Goal: Information Seeking & Learning: Learn about a topic

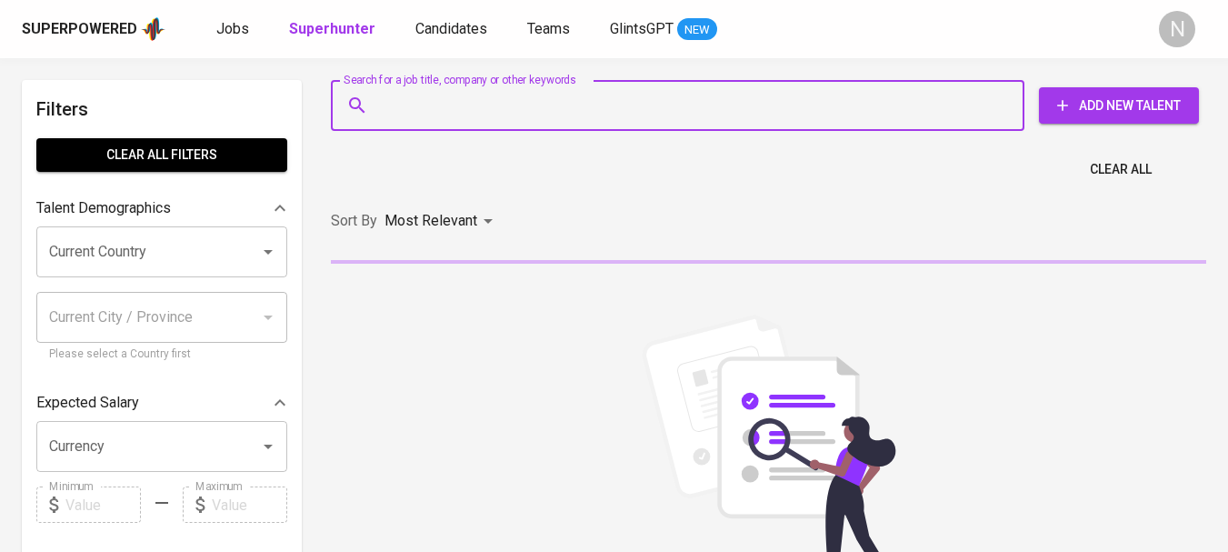
click at [405, 92] on input "Search for a job title, company or other keywords" at bounding box center [683, 105] width 614 height 35
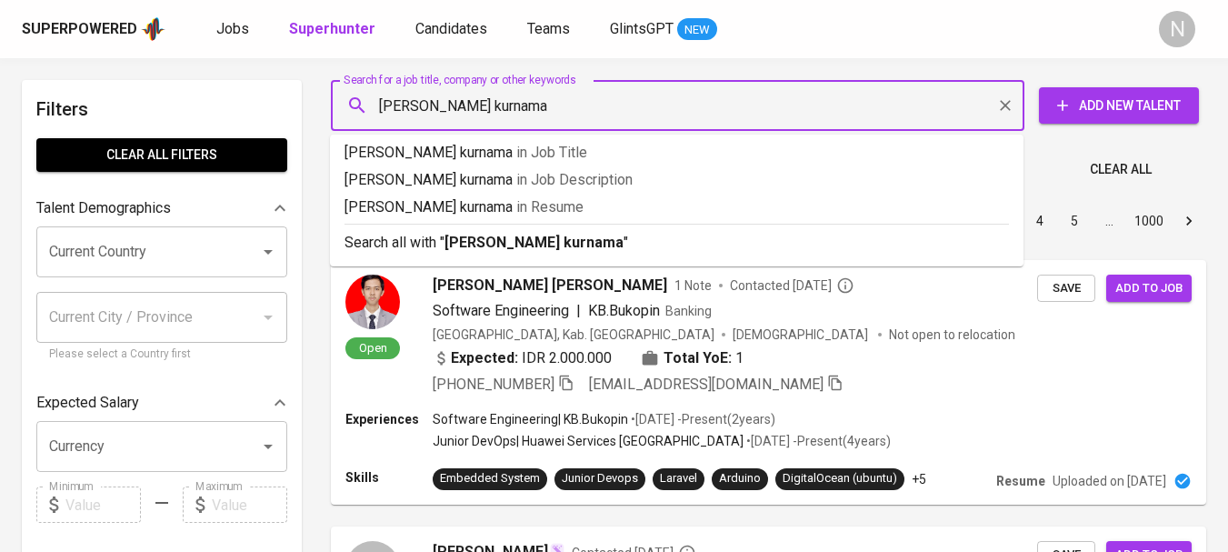
type input "[PERSON_NAME] kurnaman"
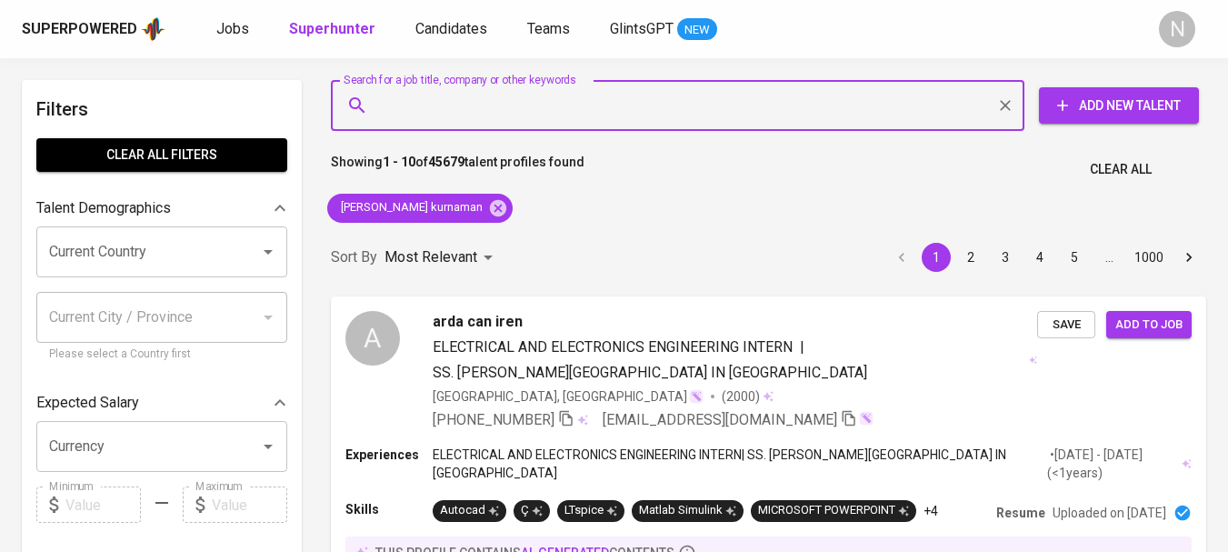
click at [117, 251] on input "Current Country" at bounding box center [137, 252] width 184 height 35
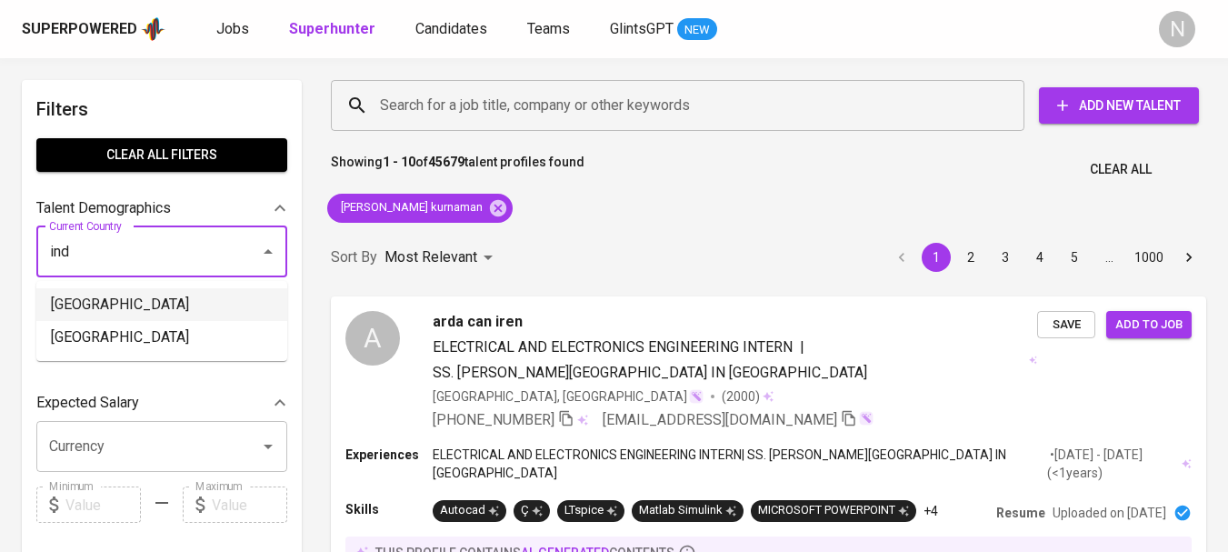
click at [111, 298] on li "[GEOGRAPHIC_DATA]" at bounding box center [161, 304] width 251 height 33
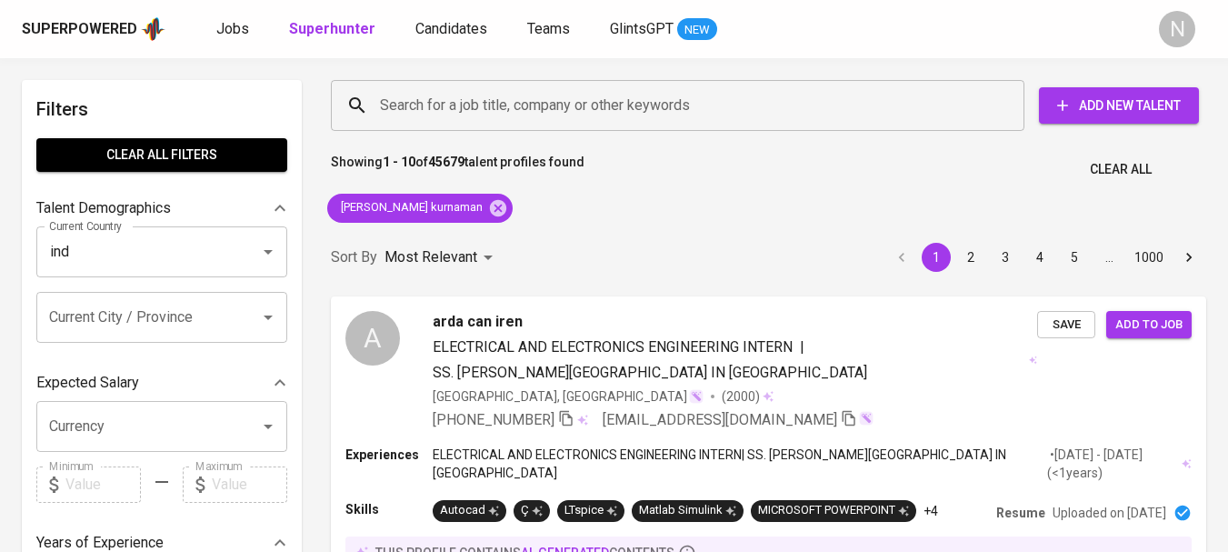
type input "[GEOGRAPHIC_DATA]"
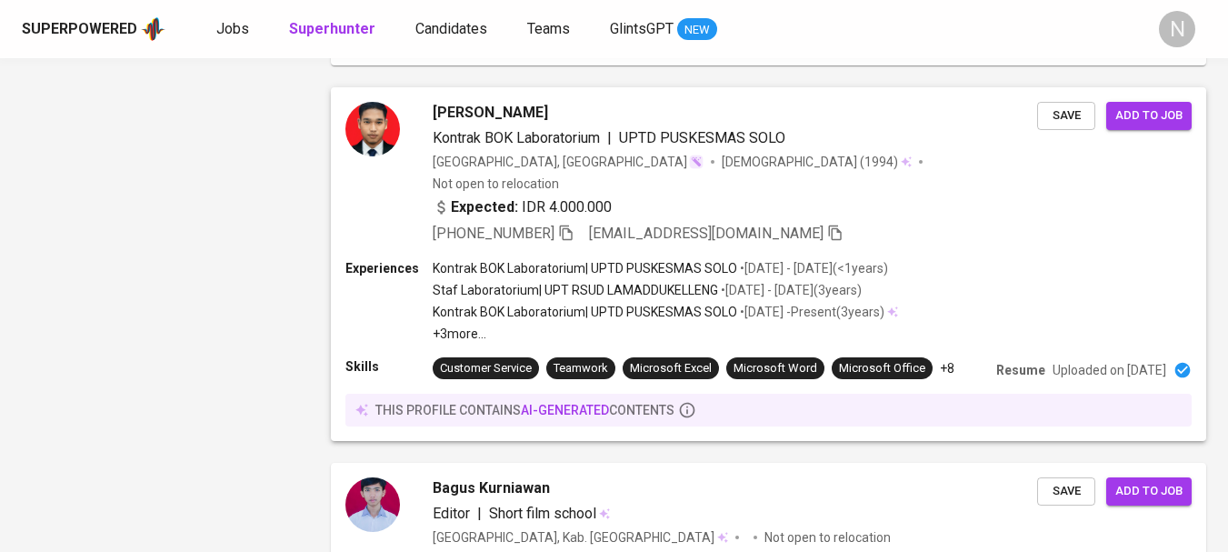
scroll to position [3364, 0]
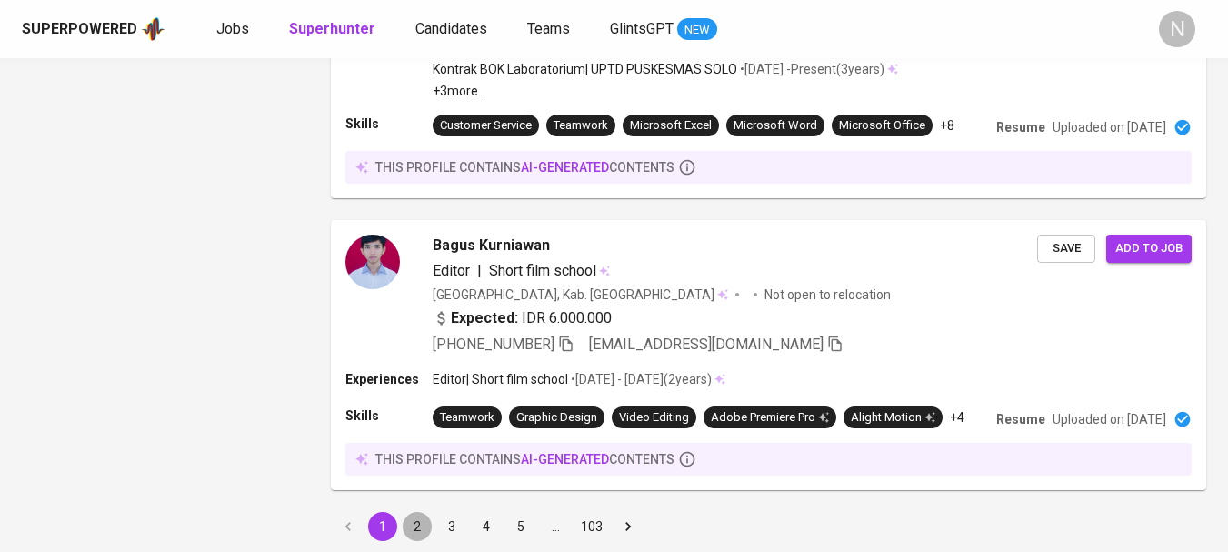
click at [416, 512] on button "2" at bounding box center [417, 526] width 29 height 29
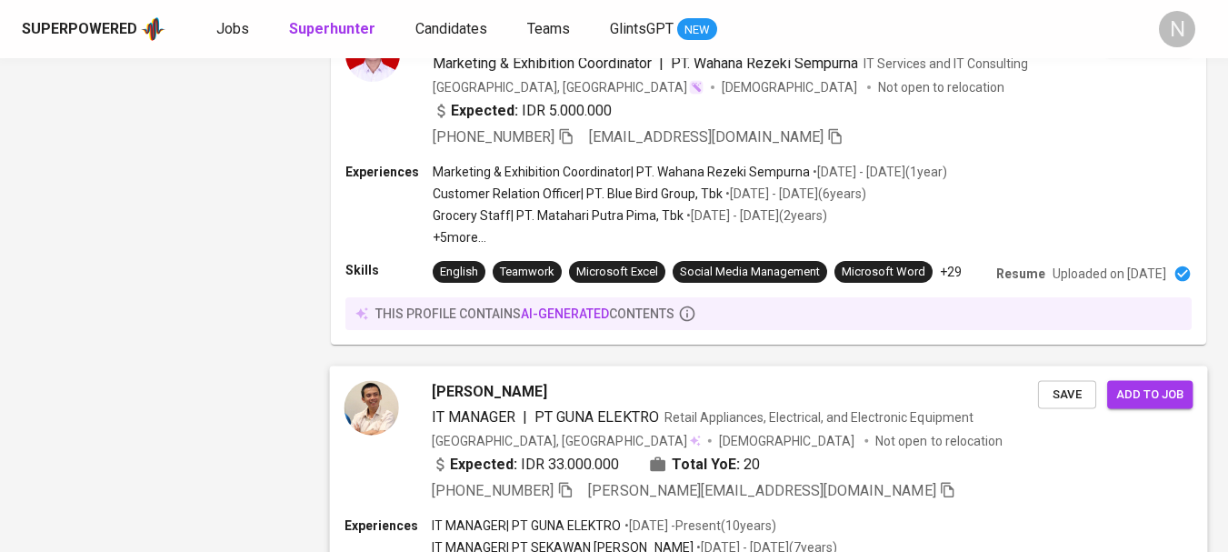
scroll to position [3546, 0]
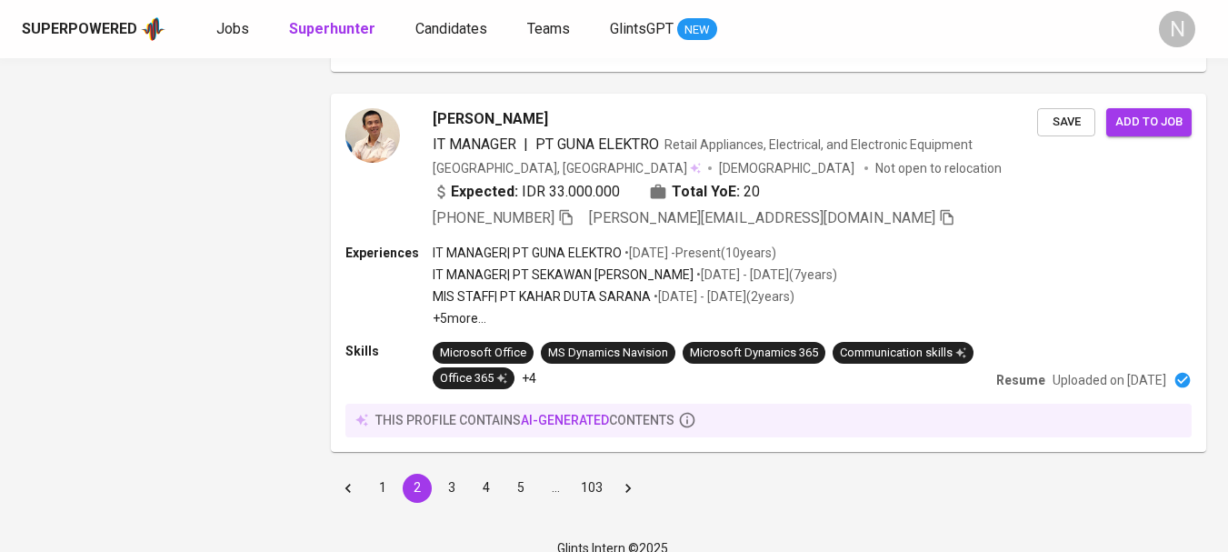
click at [451, 486] on button "3" at bounding box center [451, 488] width 29 height 29
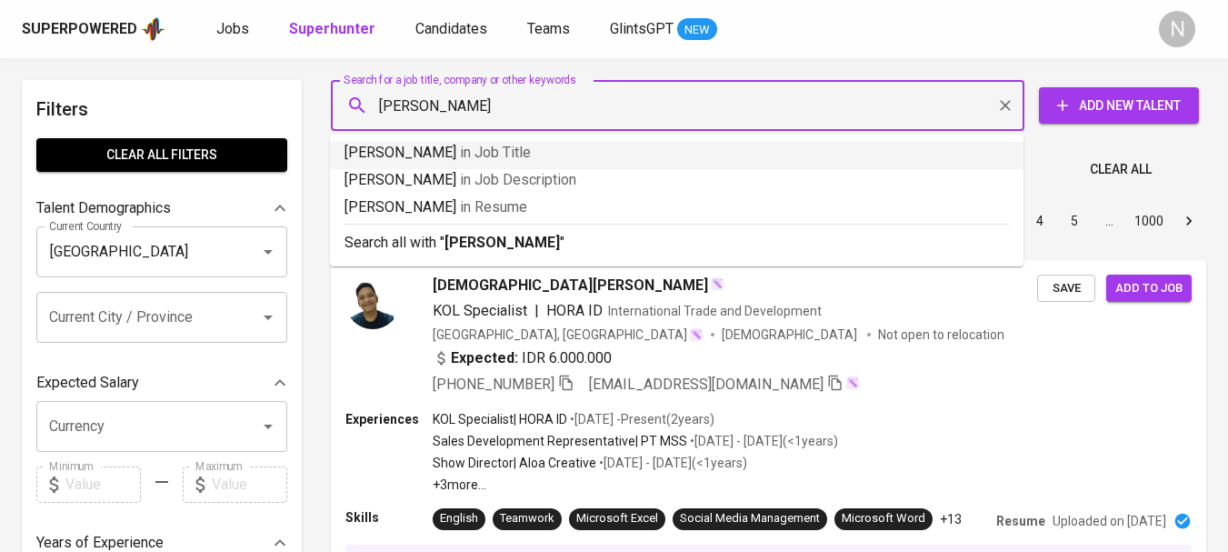
type input "[PERSON_NAME]"
click at [1069, 145] on div "Showing 1 - 10 of 205608 talent profiles found Clear All" at bounding box center [768, 164] width 897 height 45
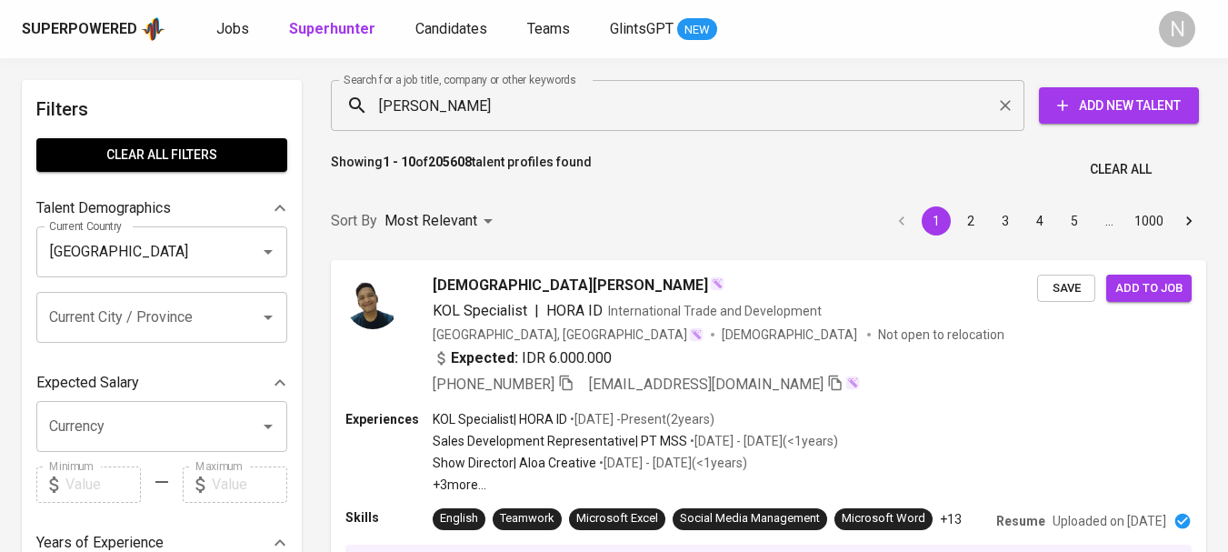
click at [570, 106] on input "[PERSON_NAME]" at bounding box center [683, 105] width 614 height 35
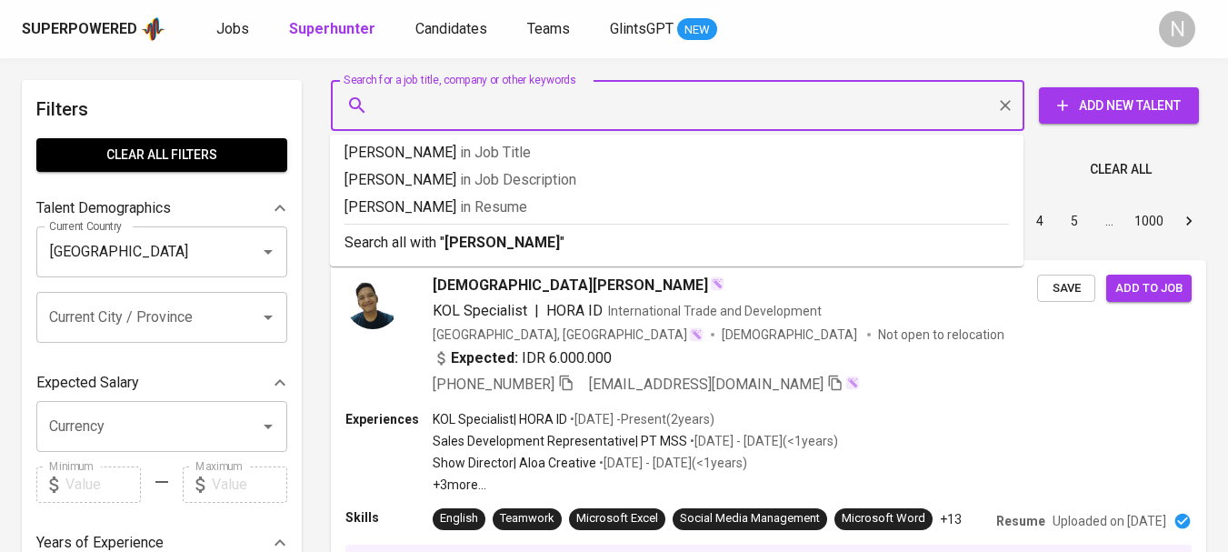
click at [492, 236] on div "Sort By Most Relevant MOST_RELEVANT 1 2 3 4 5 … 1000" at bounding box center [768, 221] width 897 height 55
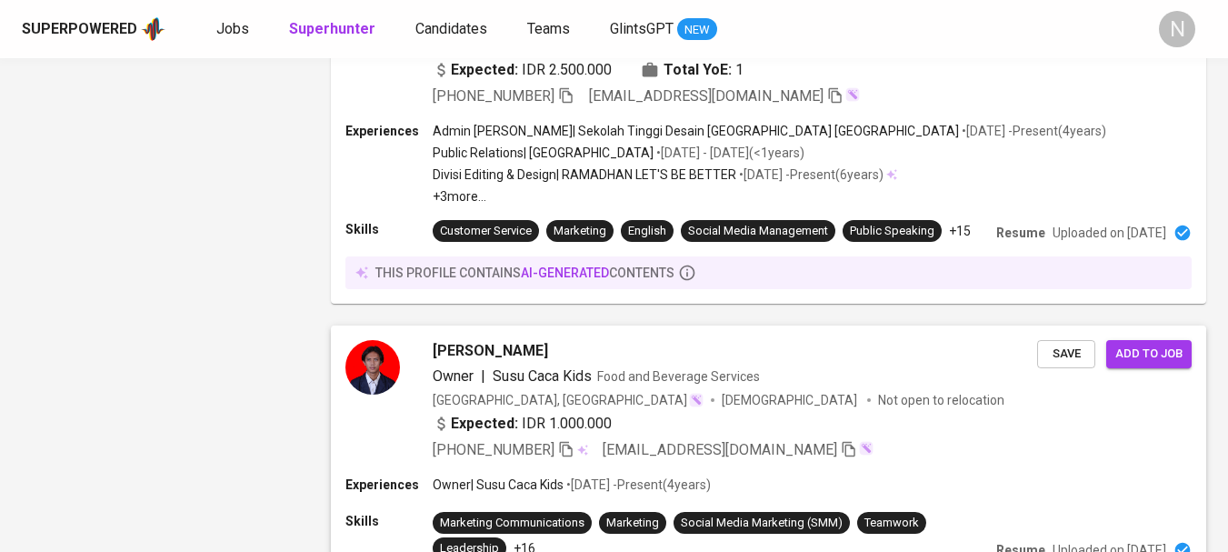
scroll to position [3306, 0]
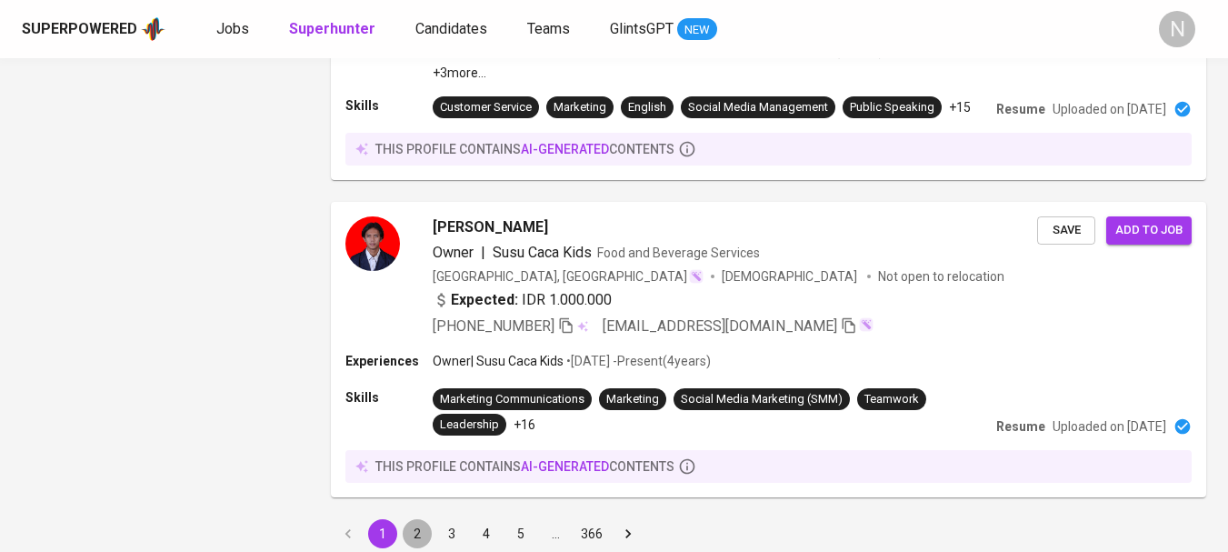
click at [423, 519] on button "2" at bounding box center [417, 533] width 29 height 29
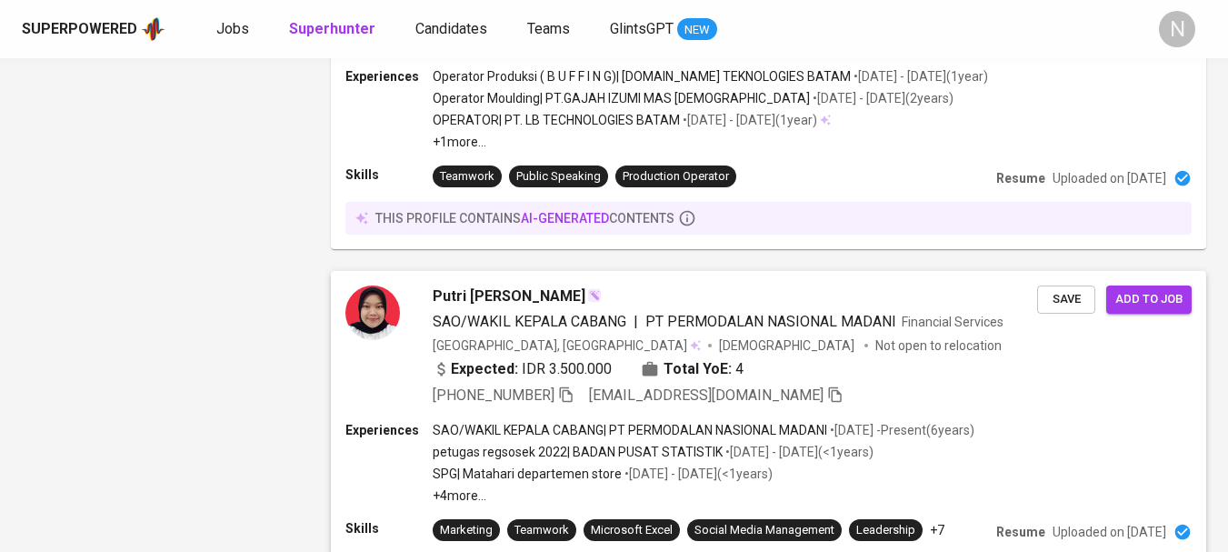
scroll to position [3279, 0]
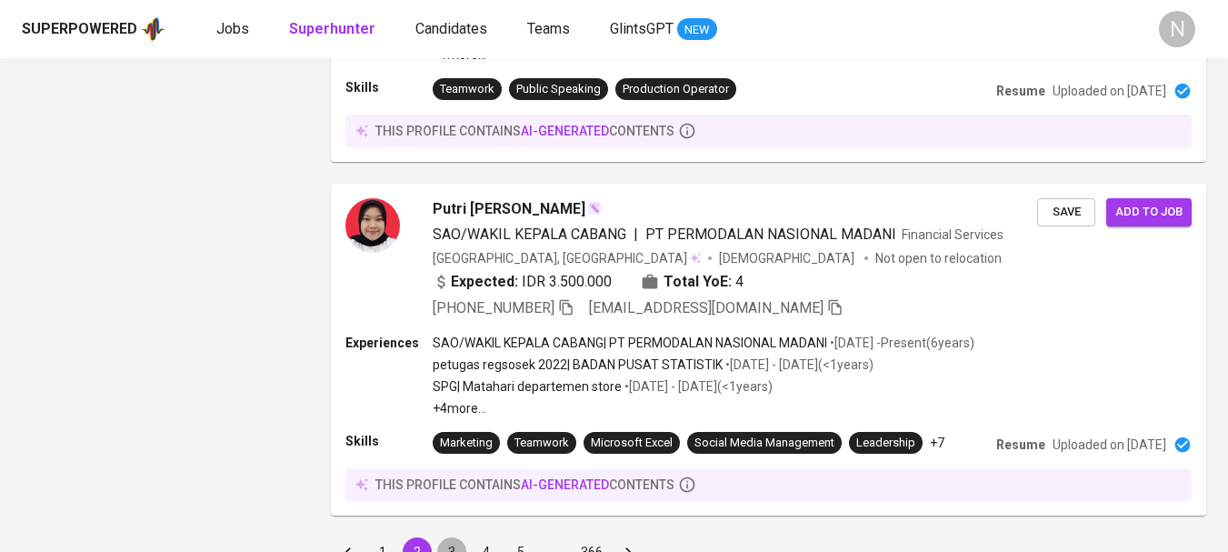
click at [448, 537] on button "3" at bounding box center [451, 551] width 29 height 29
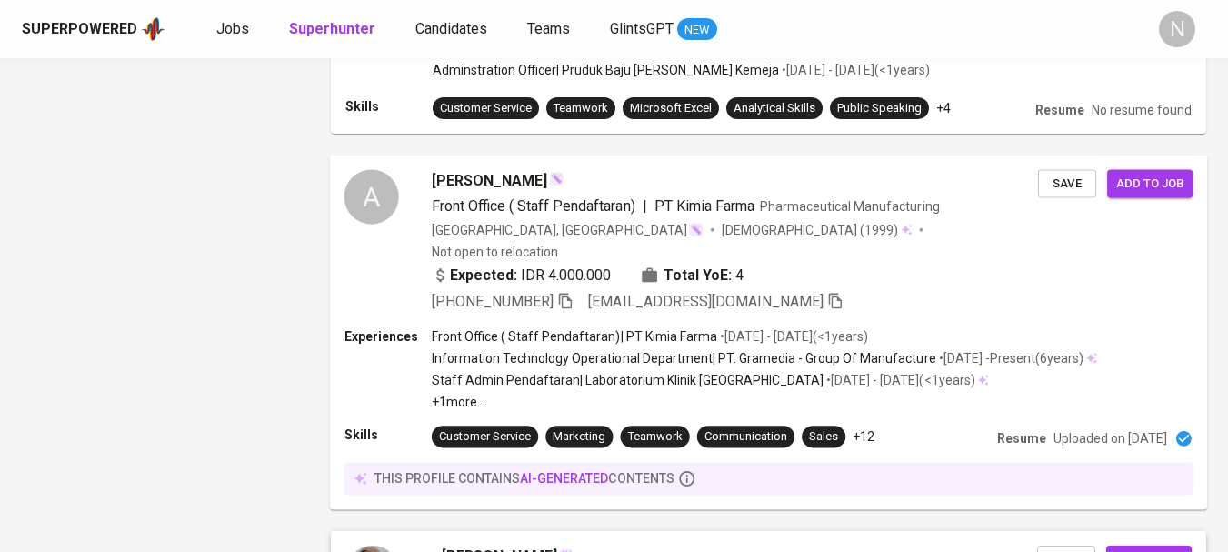
scroll to position [3273, 0]
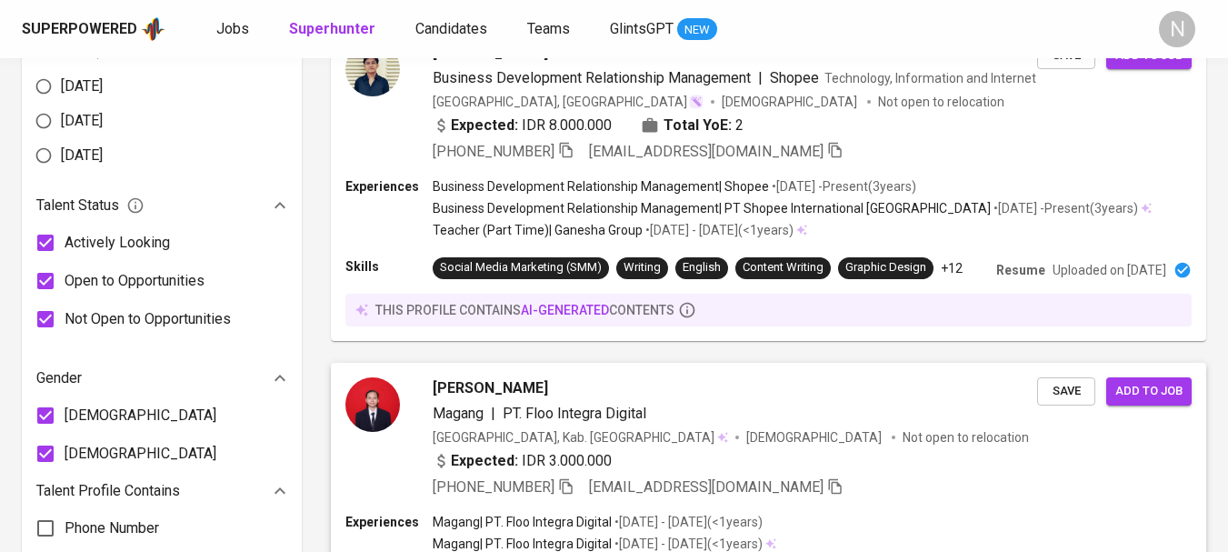
scroll to position [1327, 0]
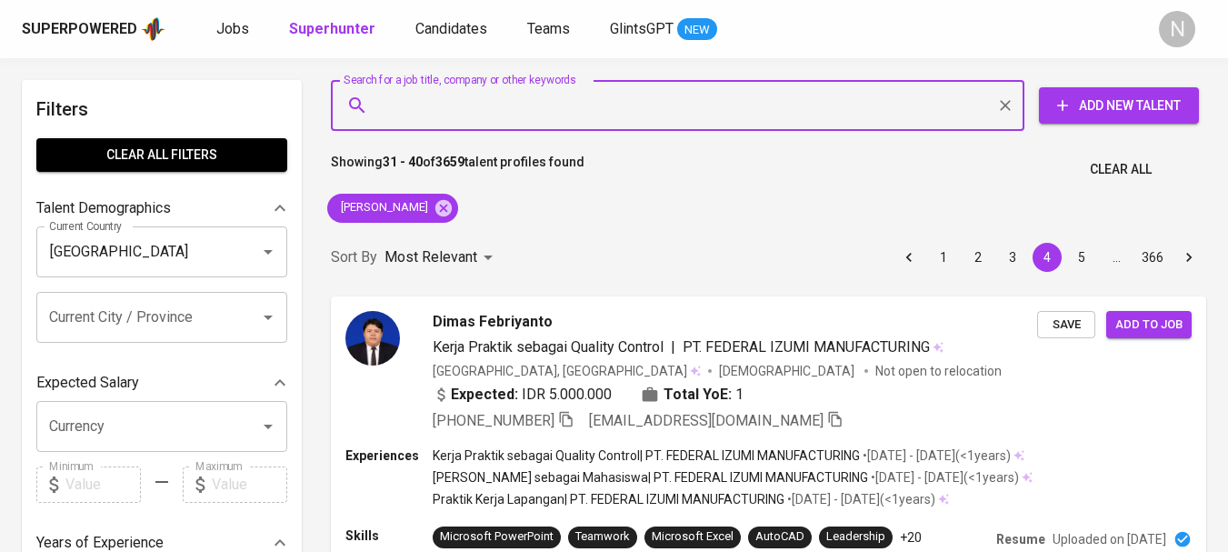
click at [401, 105] on input "Search for a job title, company or other keywords" at bounding box center [683, 105] width 614 height 35
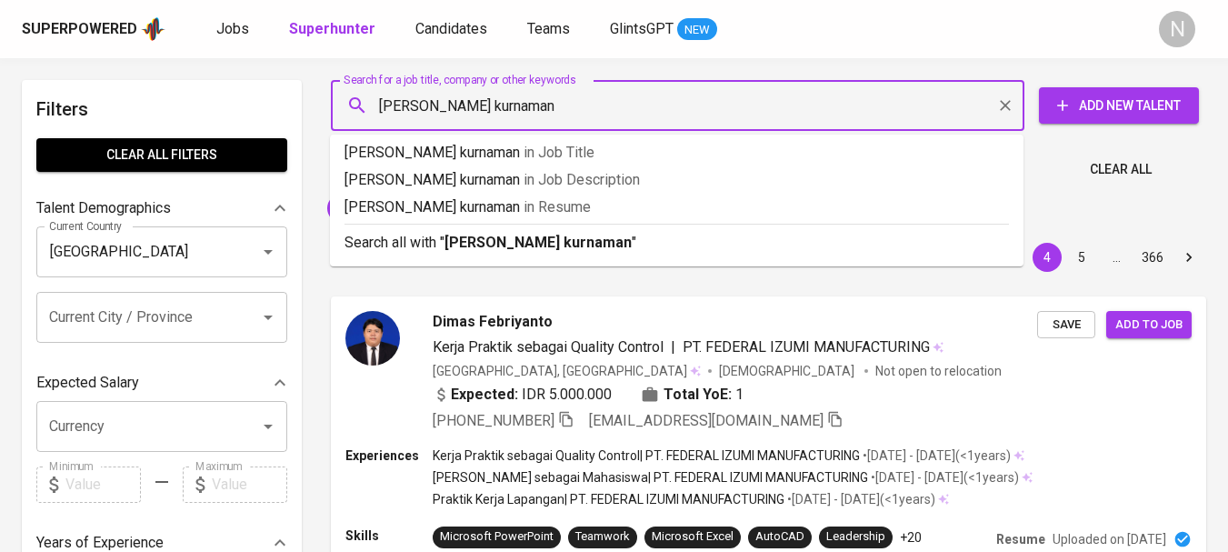
type input "[PERSON_NAME] kurnaman"
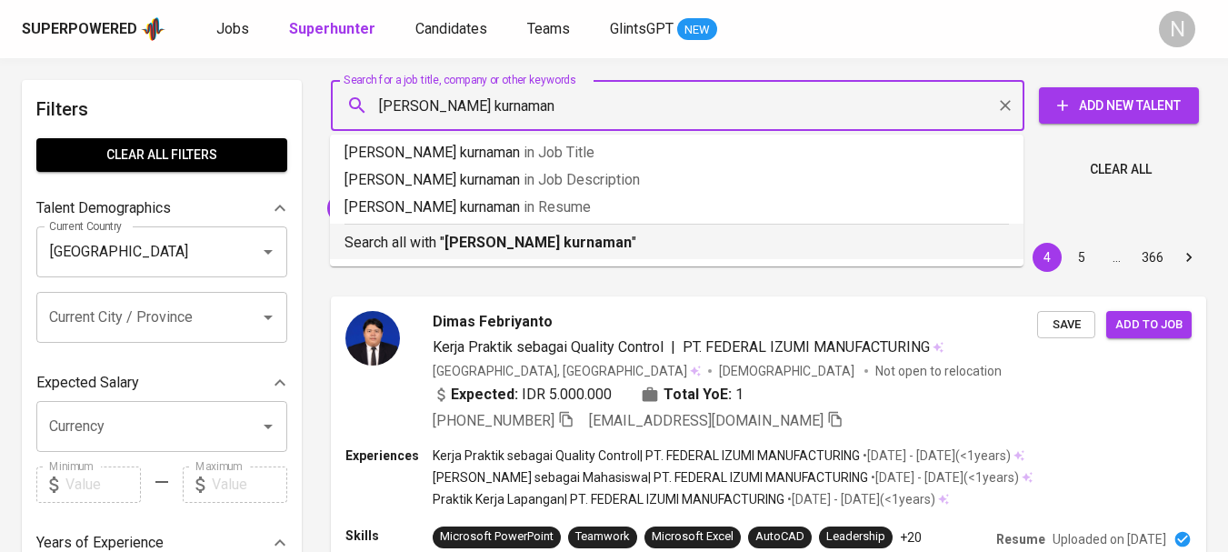
click at [561, 235] on b "[PERSON_NAME] kurnaman" at bounding box center [538, 242] width 187 height 17
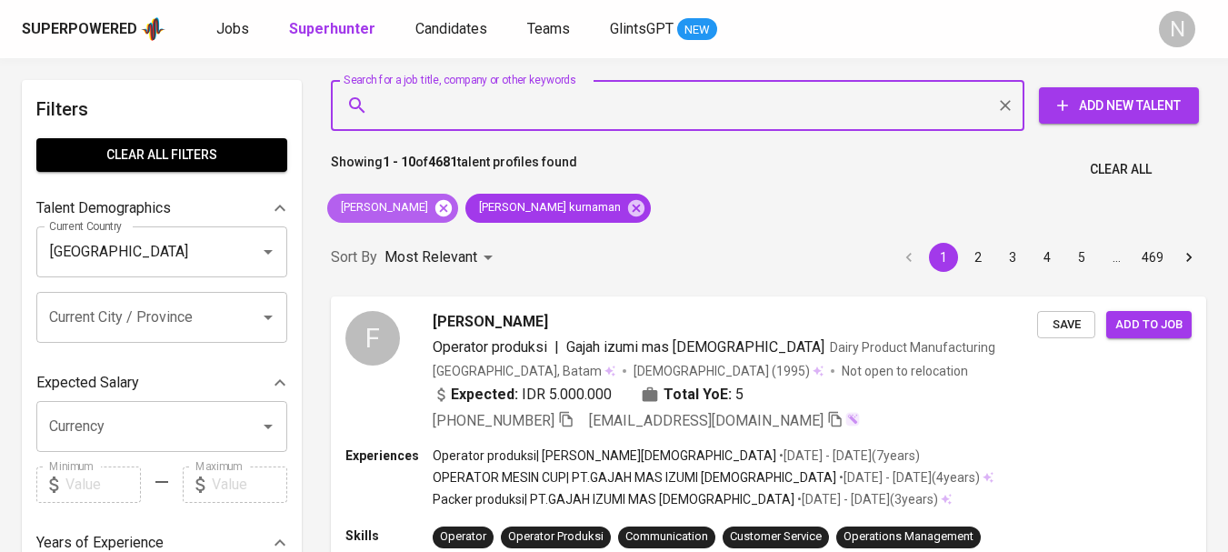
click at [452, 209] on icon at bounding box center [444, 207] width 16 height 16
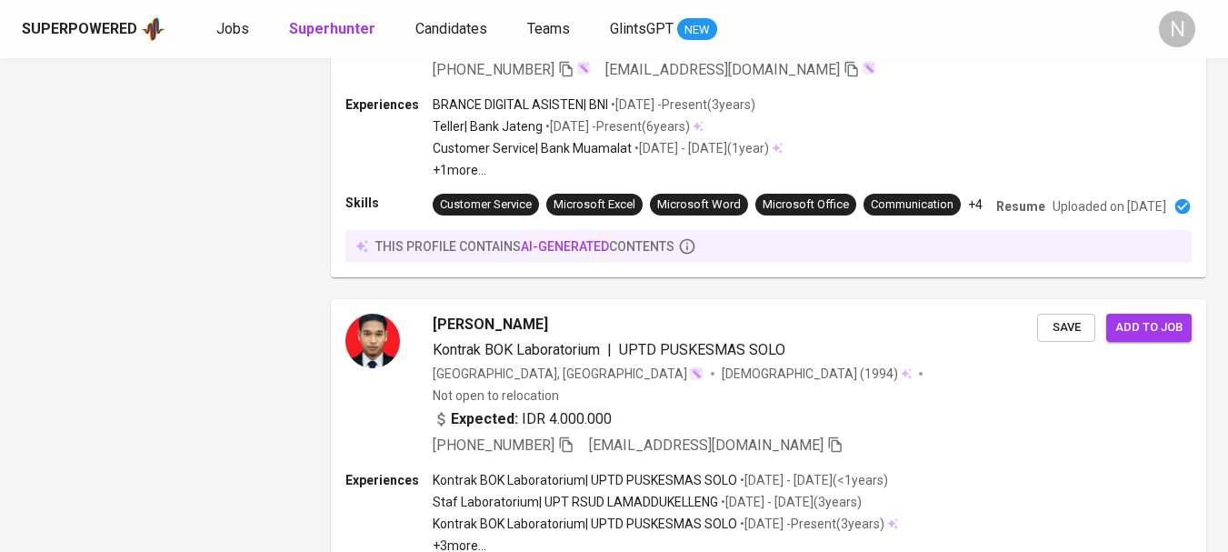
scroll to position [3364, 0]
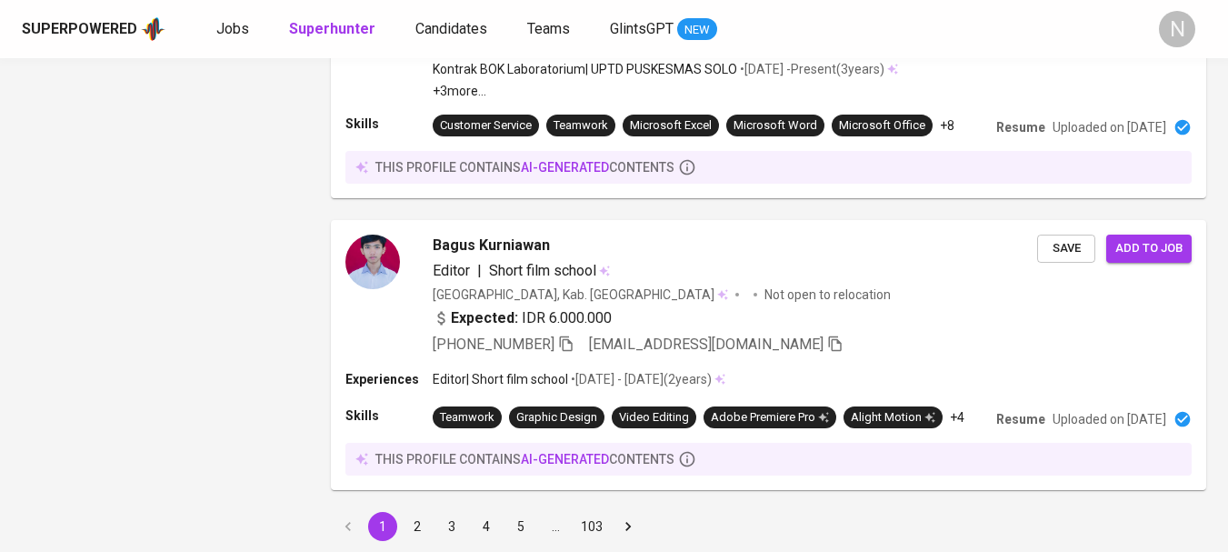
click at [410, 512] on button "2" at bounding box center [417, 526] width 29 height 29
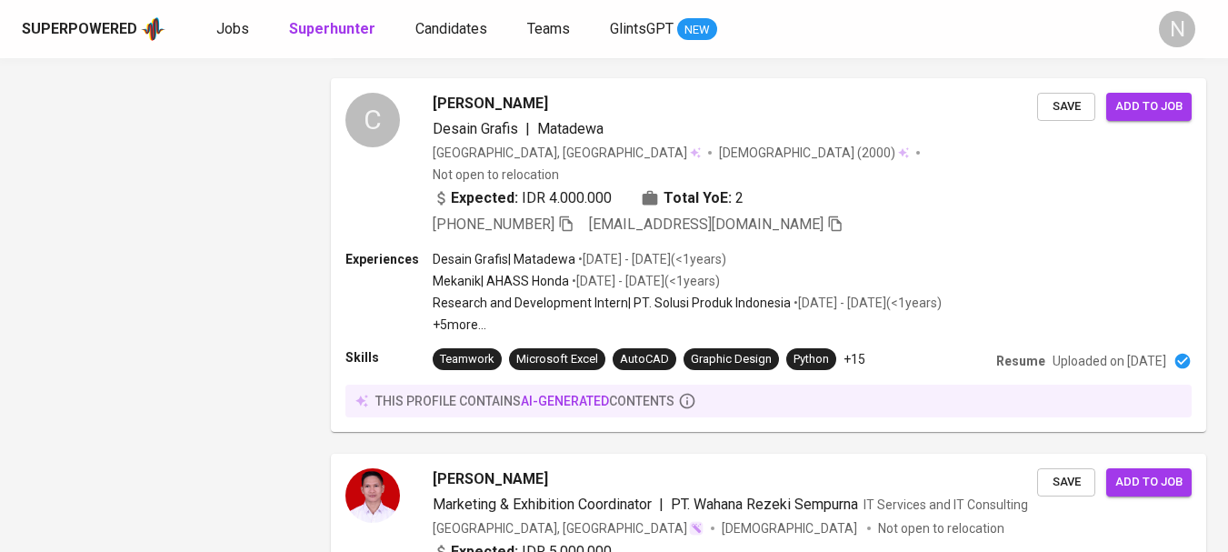
scroll to position [3570, 0]
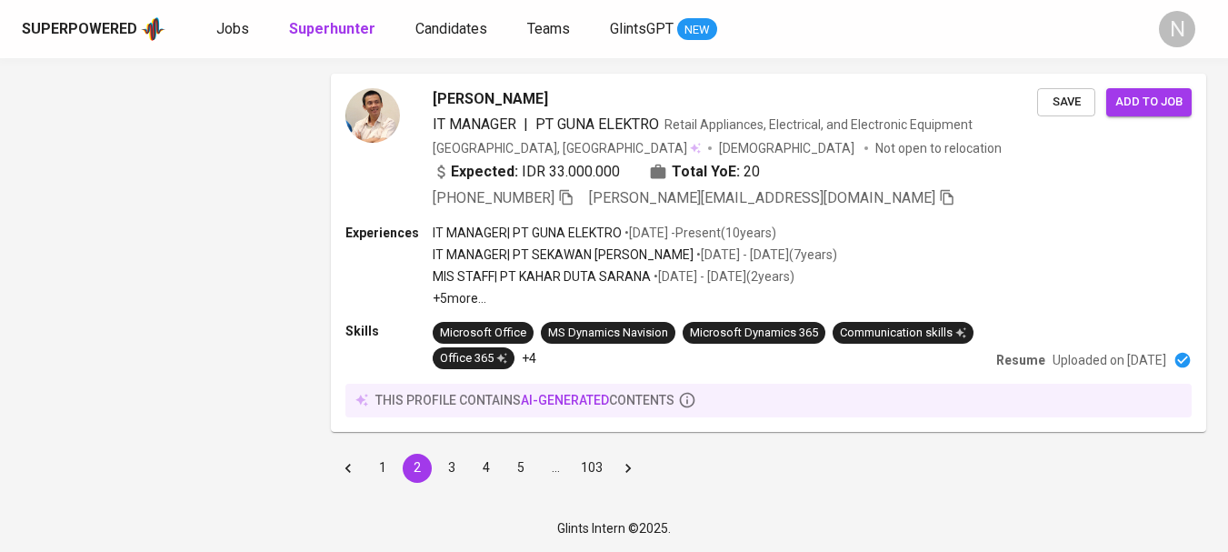
click at [456, 466] on button "3" at bounding box center [451, 468] width 29 height 29
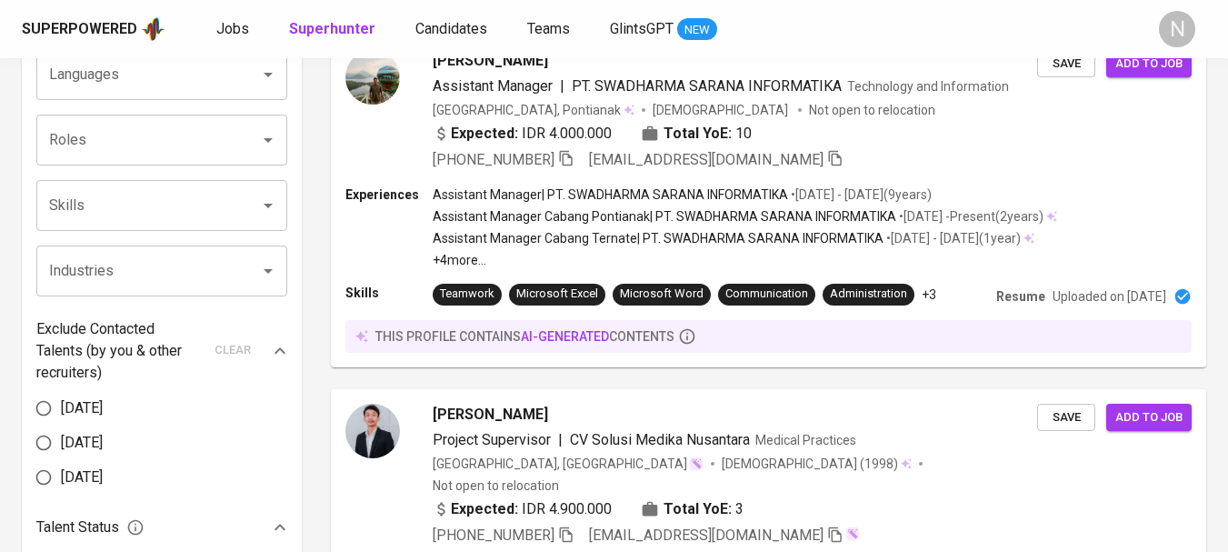
scroll to position [1091, 0]
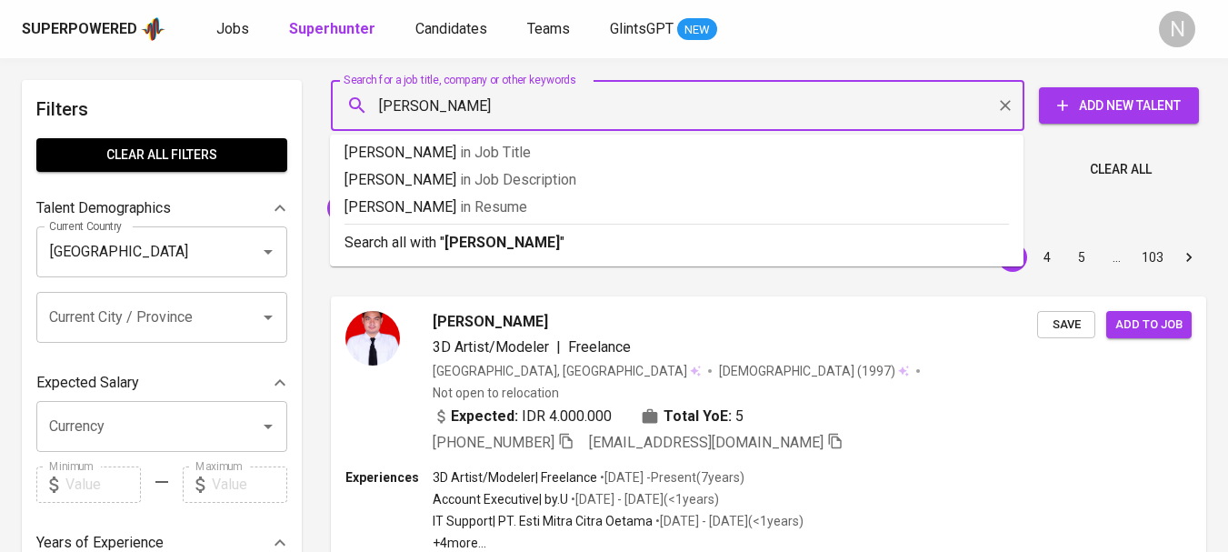
type input "[PERSON_NAME]"
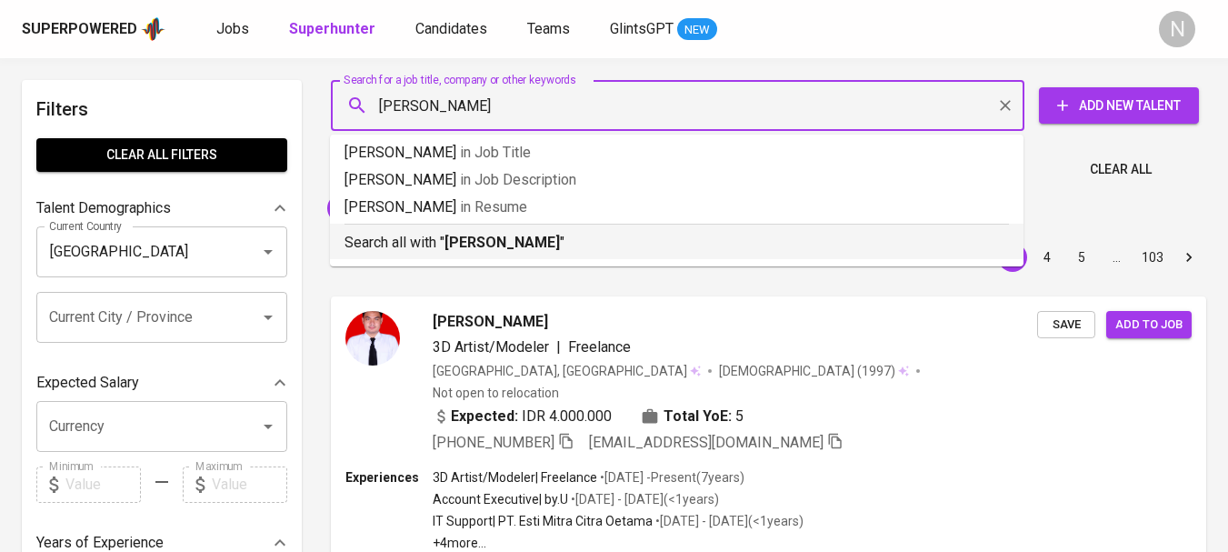
click at [464, 249] on b "[PERSON_NAME]" at bounding box center [502, 242] width 115 height 17
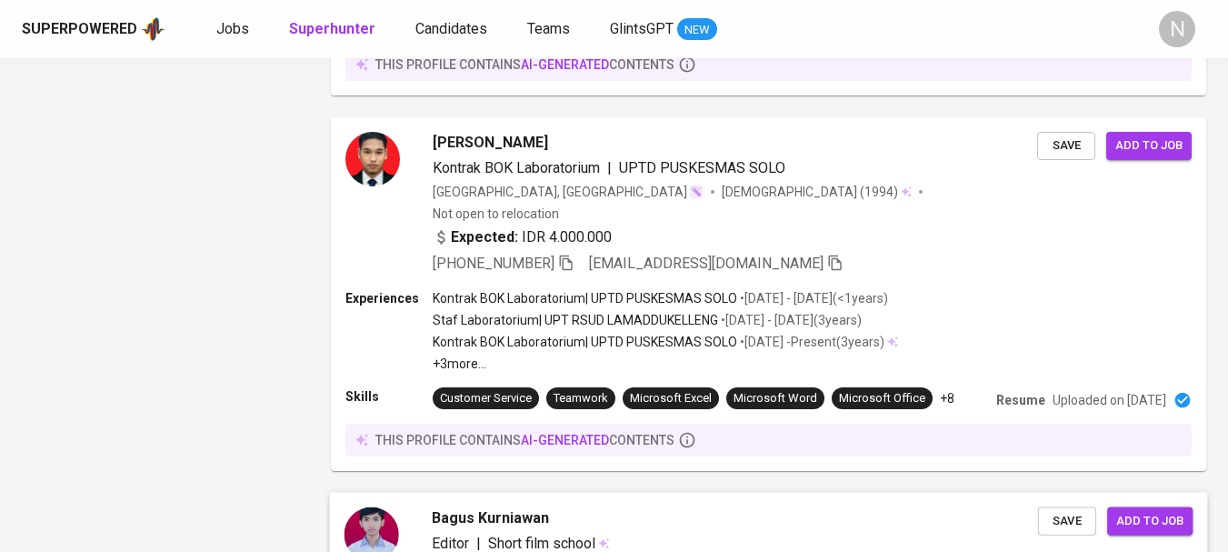
scroll to position [3364, 0]
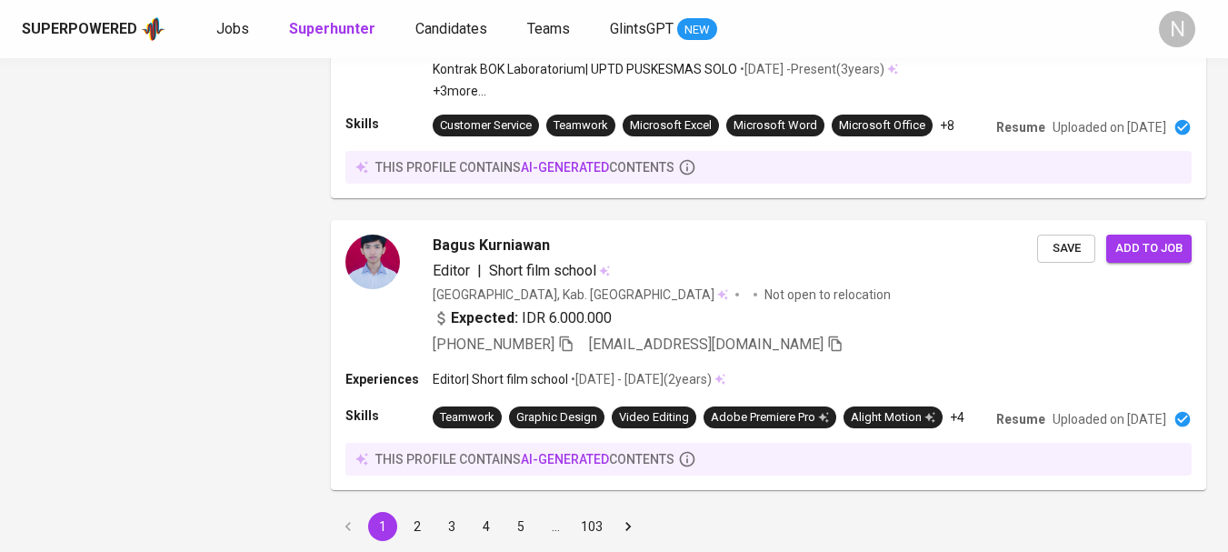
click at [424, 512] on button "2" at bounding box center [417, 526] width 29 height 29
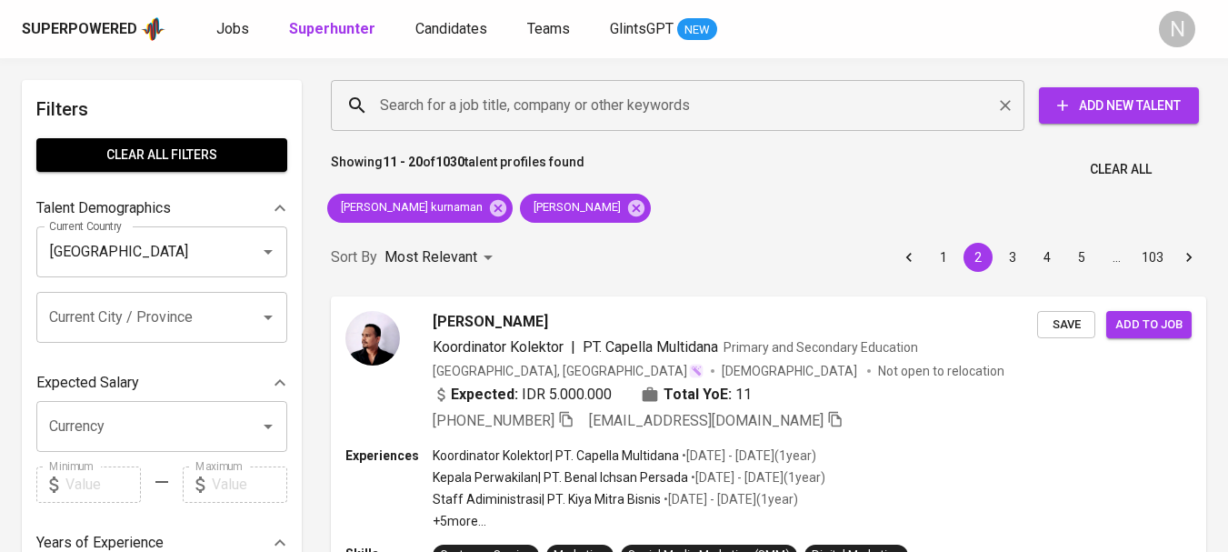
click at [432, 85] on div "Search for a job title, company or other keywords" at bounding box center [678, 105] width 694 height 51
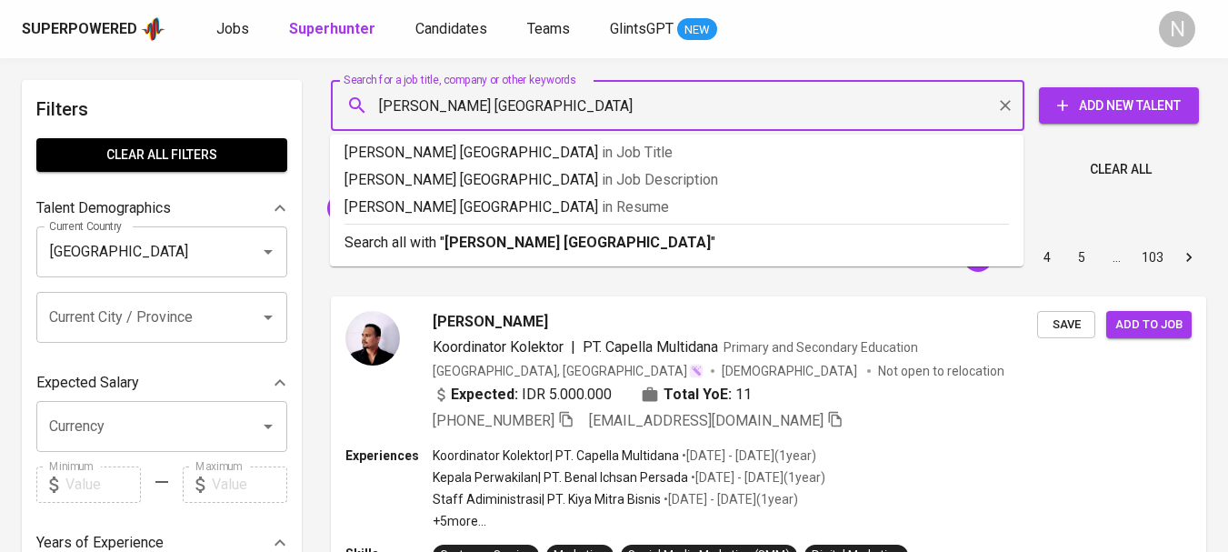
type input "[PERSON_NAME] universitas indonesia"
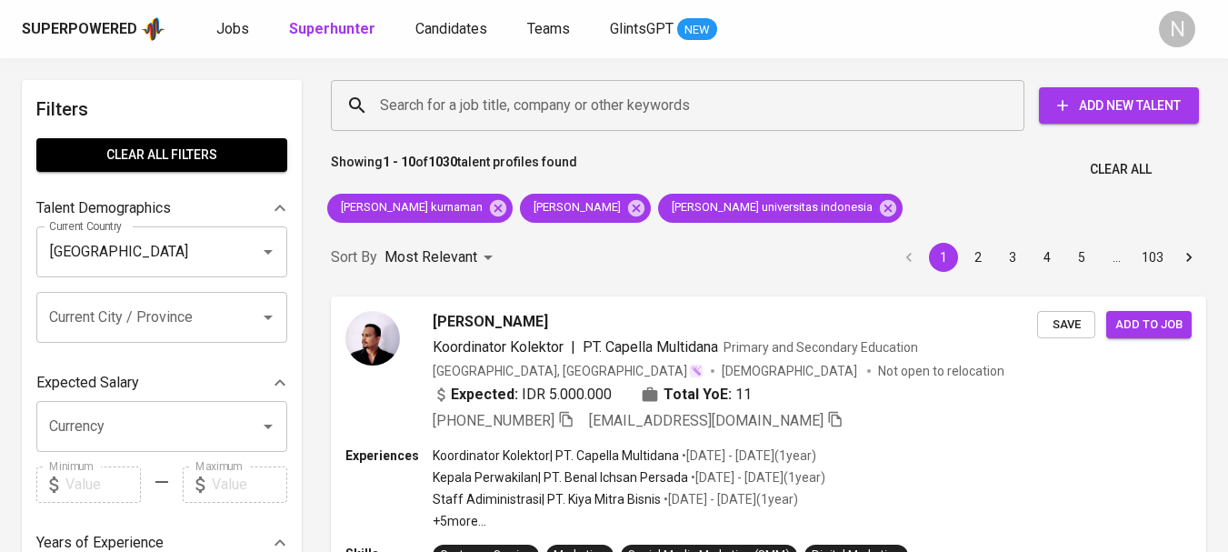
click at [535, 240] on div "Sort By Most Relevant MOST_RELEVANT 1 2 3 4 5 … 103" at bounding box center [768, 257] width 897 height 55
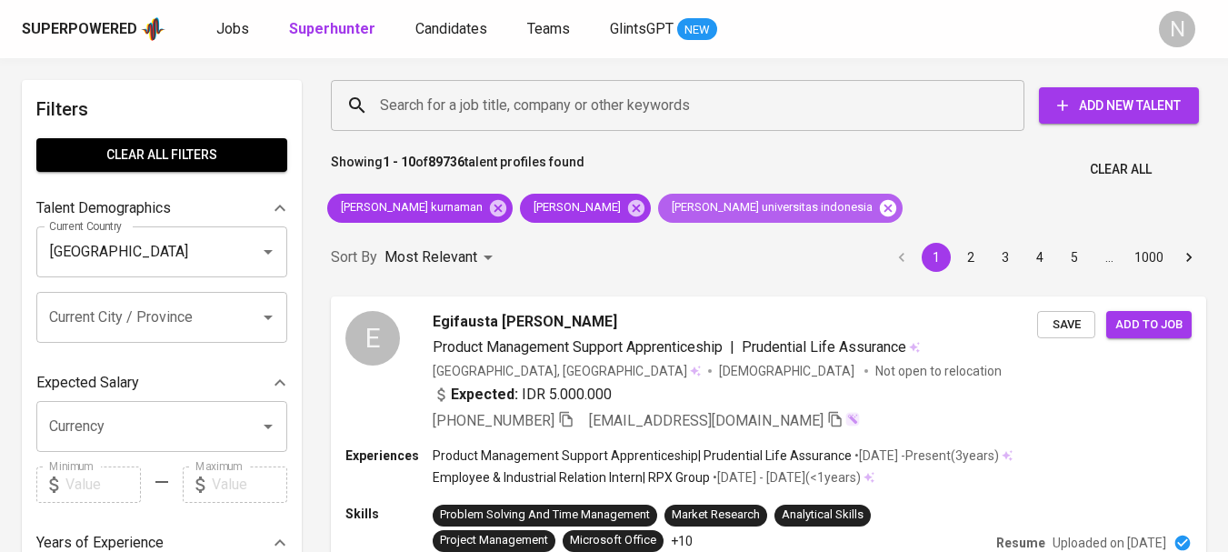
click at [880, 212] on icon at bounding box center [888, 207] width 16 height 16
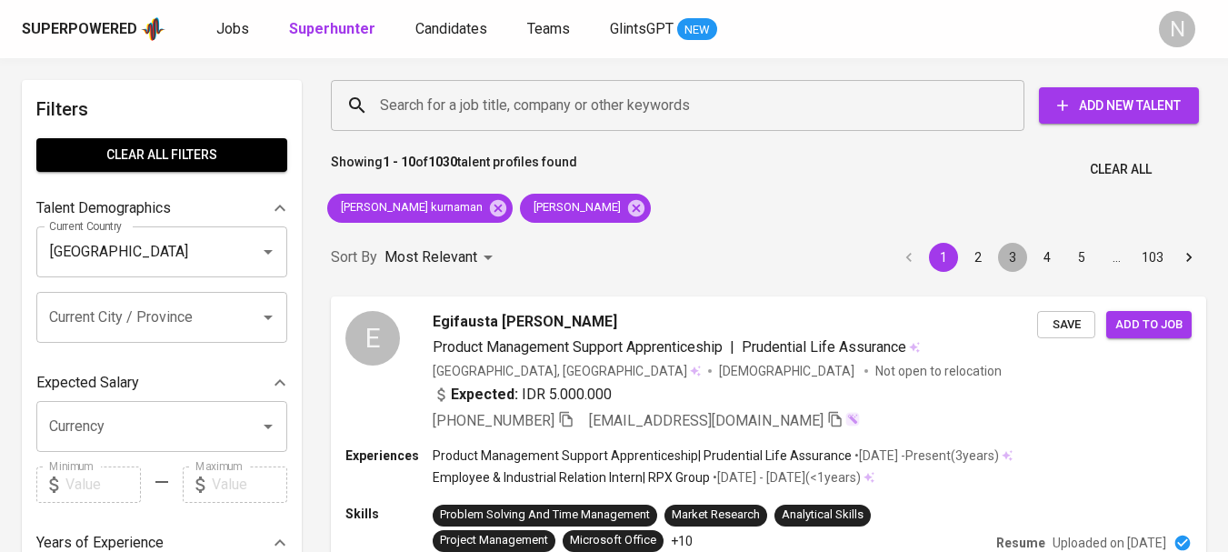
drag, startPoint x: 1020, startPoint y: 259, endPoint x: 1006, endPoint y: 237, distance: 26.2
click at [1018, 258] on button "3" at bounding box center [1012, 257] width 29 height 29
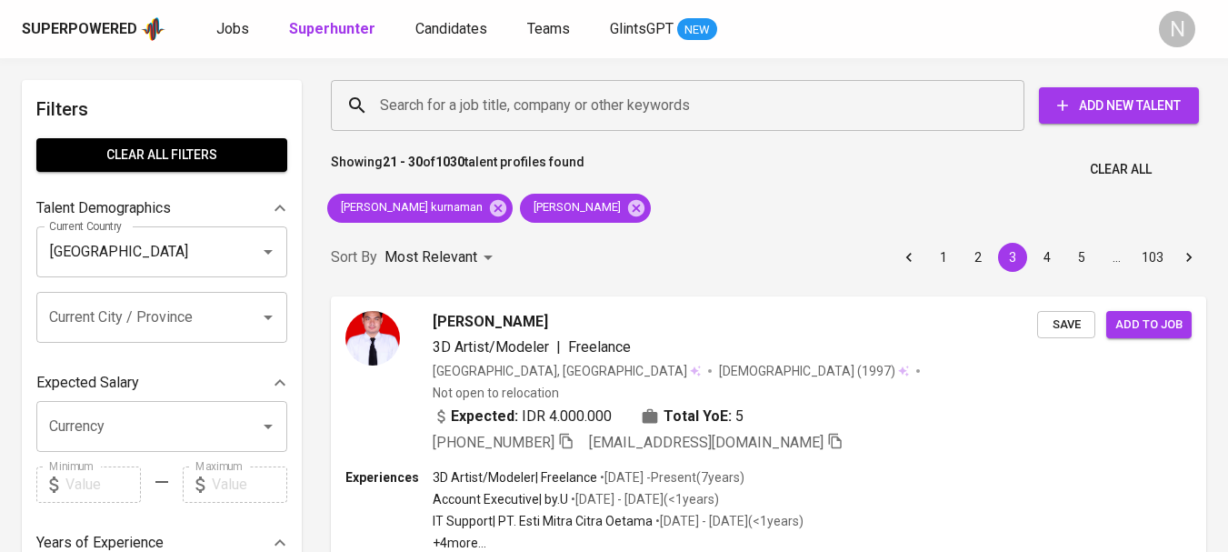
click at [1050, 255] on button "4" at bounding box center [1047, 257] width 29 height 29
